Goal: Task Accomplishment & Management: Complete application form

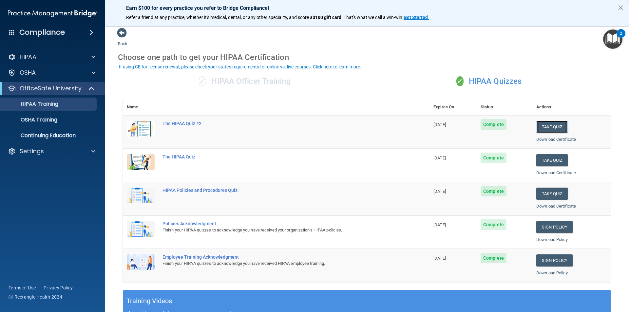
click at [314, 128] on button "Take Quiz" at bounding box center [551, 127] width 31 height 12
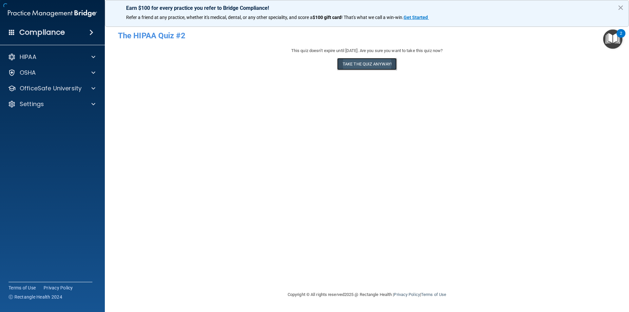
click at [314, 66] on button "Take the quiz anyway!" at bounding box center [367, 64] width 60 height 12
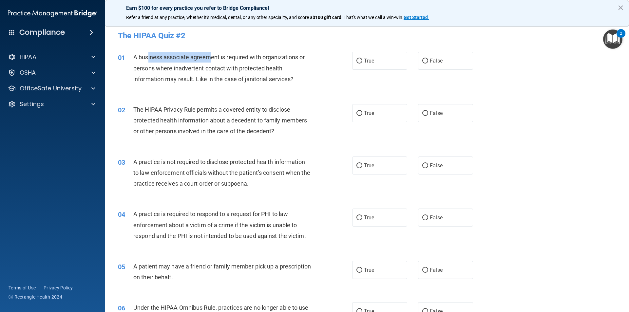
drag, startPoint x: 147, startPoint y: 58, endPoint x: 209, endPoint y: 62, distance: 62.7
click at [209, 62] on div "A business associate agreement is required with organizations or persons where …" at bounding box center [224, 68] width 183 height 33
drag, startPoint x: 236, startPoint y: 60, endPoint x: 248, endPoint y: 60, distance: 12.1
click at [237, 60] on span "A business associate agreement is required with organizations or persons where …" at bounding box center [218, 68] width 171 height 29
click at [314, 63] on span "True" at bounding box center [369, 61] width 10 height 6
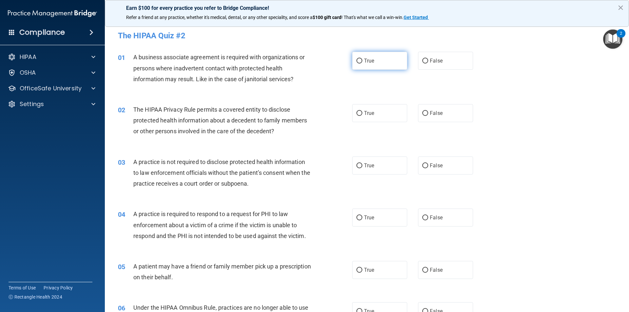
click at [314, 63] on input "True" at bounding box center [359, 61] width 6 height 5
radio input "true"
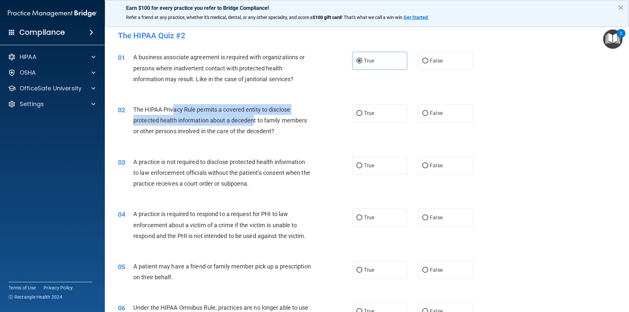
drag, startPoint x: 172, startPoint y: 113, endPoint x: 255, endPoint y: 121, distance: 83.6
click at [255, 121] on div "The HIPAA Privacy Rule permits a covered entity to disclose protected health in…" at bounding box center [224, 120] width 183 height 33
click at [255, 121] on span "The HIPAA Privacy Rule permits a covered entity to disclose protected health in…" at bounding box center [220, 120] width 174 height 29
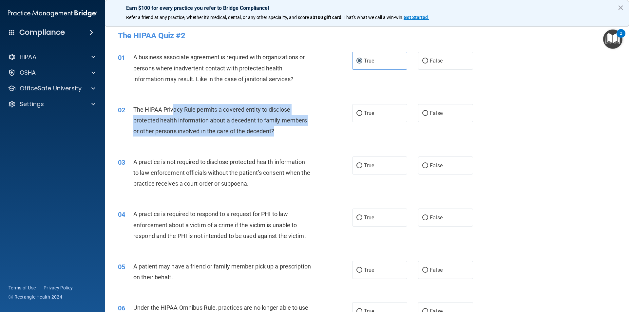
drag, startPoint x: 175, startPoint y: 106, endPoint x: 276, endPoint y: 128, distance: 103.3
click at [276, 128] on div "The HIPAA Privacy Rule permits a covered entity to disclose protected health in…" at bounding box center [224, 120] width 183 height 33
click at [314, 115] on input "False" at bounding box center [425, 113] width 6 height 5
radio input "true"
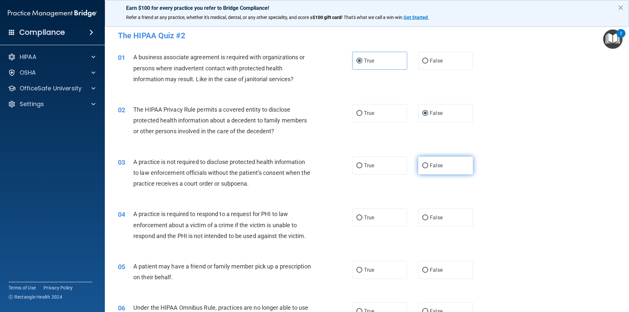
click at [314, 149] on label "False" at bounding box center [445, 166] width 55 height 18
click at [314, 149] on input "False" at bounding box center [425, 165] width 6 height 5
radio input "true"
